Goal: Find specific page/section: Find specific page/section

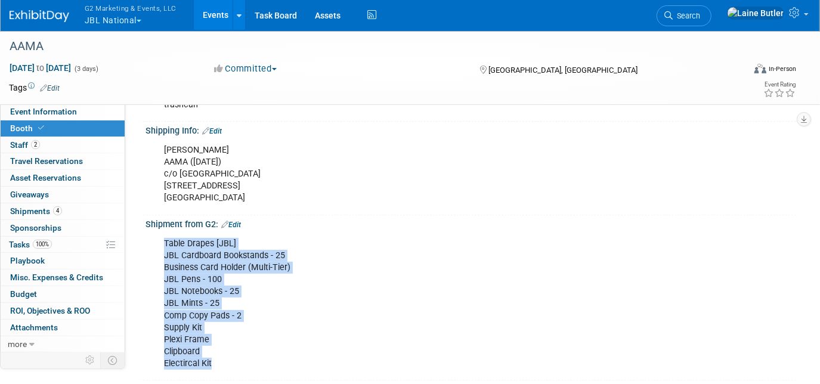
click at [97, 18] on button "G2 Marketing & Events, LLC JBL National" at bounding box center [137, 15] width 108 height 31
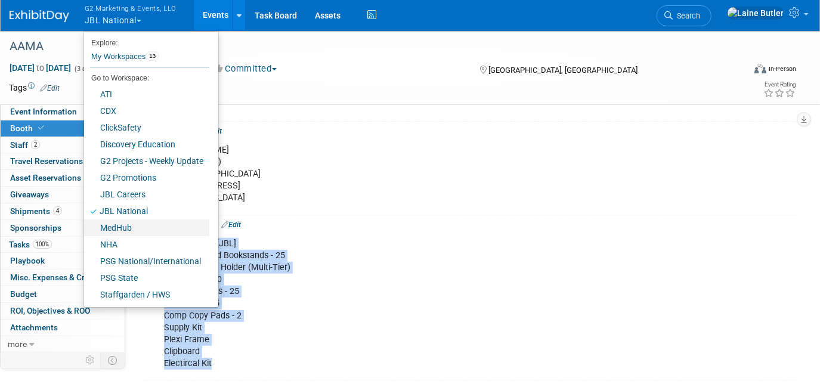
click at [157, 228] on link "MedHub" at bounding box center [146, 227] width 125 height 17
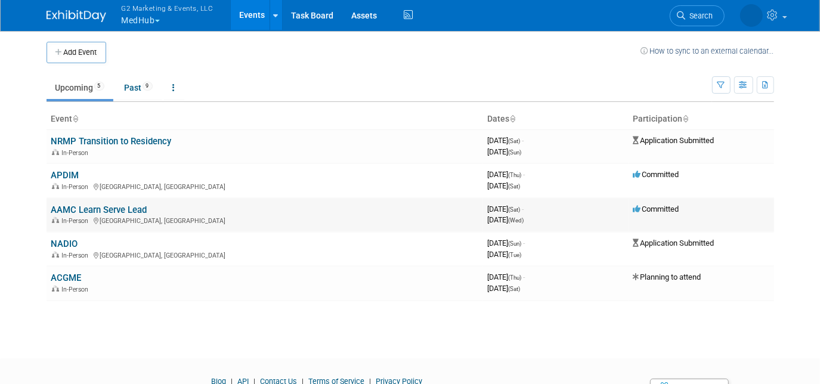
click at [97, 210] on link "AAMC Learn Serve Lead" at bounding box center [99, 210] width 96 height 11
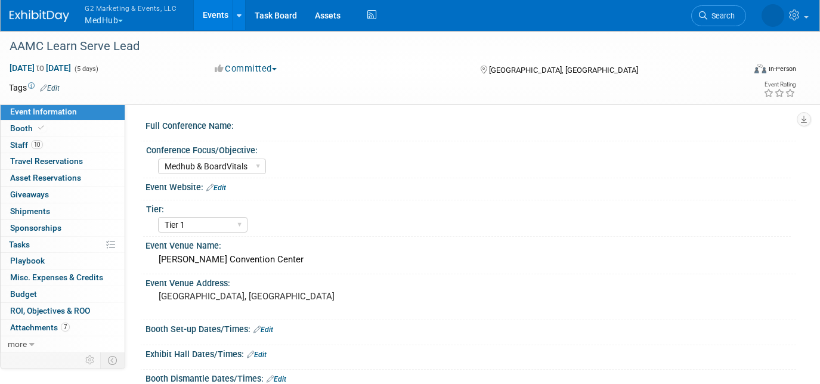
select select "Medhub & BoardVitals"
select select "Tier 1"
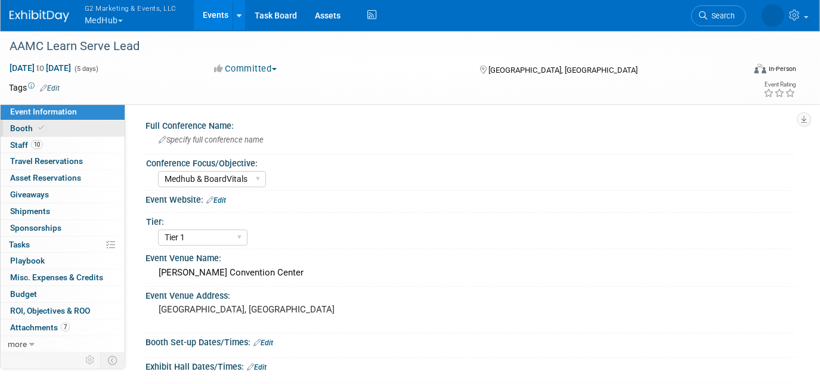
click at [53, 127] on link "Booth" at bounding box center [63, 128] width 124 height 16
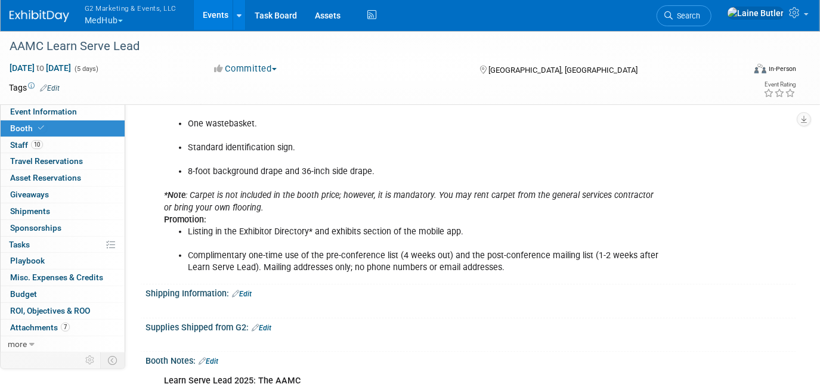
scroll to position [577, 0]
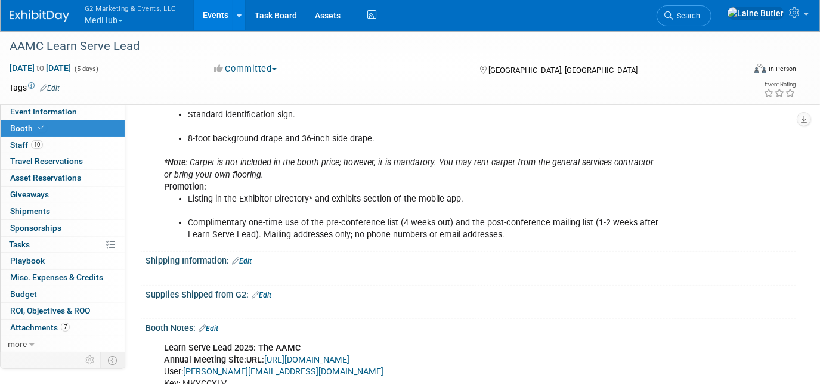
click at [320, 355] on link "https://www.conferenceharvester.com/harvester2expw/login.asp?EventKey=AVTSMJSM" at bounding box center [306, 360] width 85 height 10
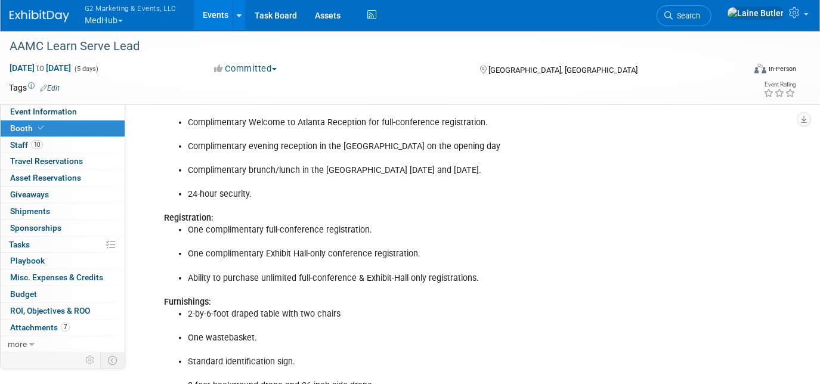
scroll to position [360, 0]
